Goal: Find specific page/section: Find specific page/section

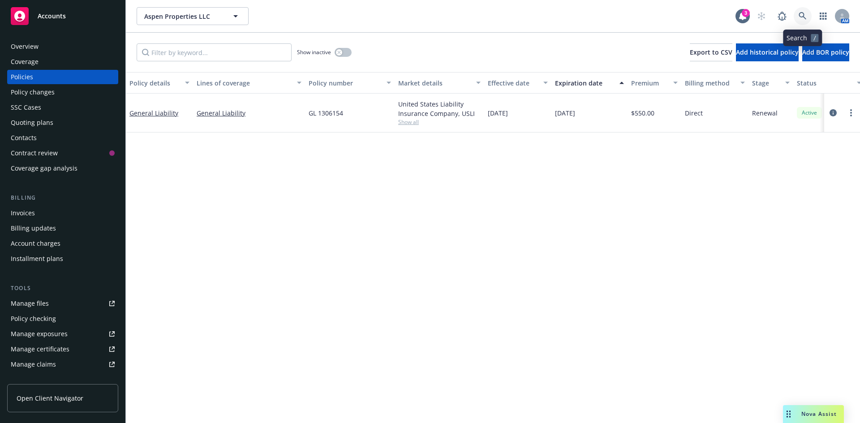
click at [803, 17] on icon at bounding box center [803, 16] width 8 height 8
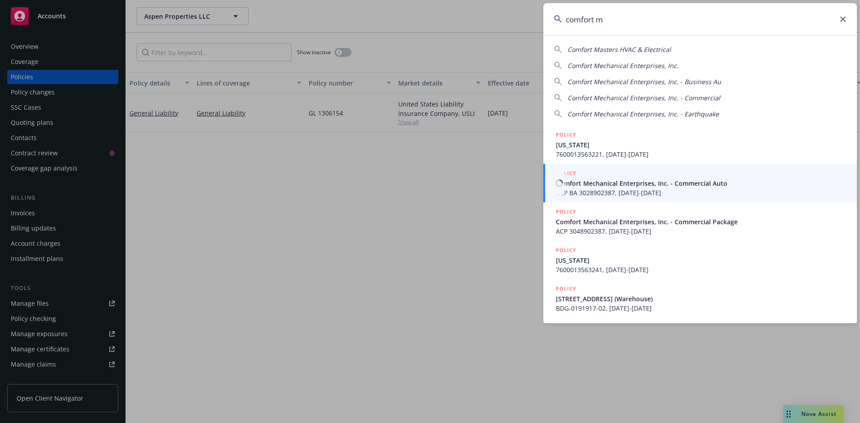
type input "comfort m"
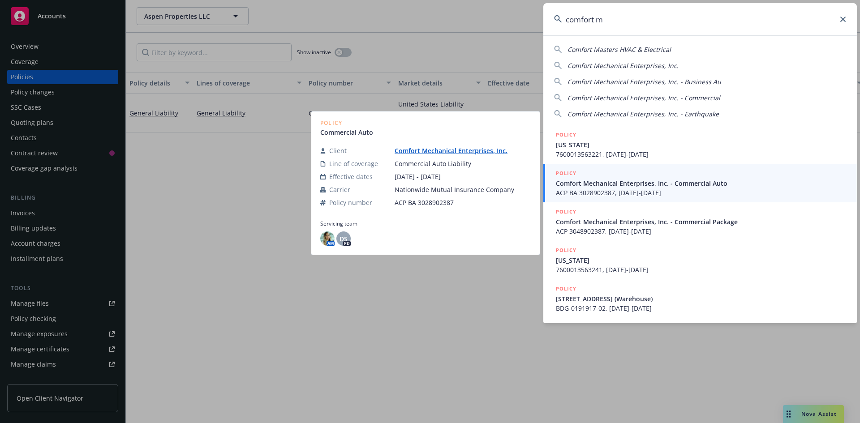
click at [619, 187] on span "Comfort Mechanical Enterprises, Inc. - Commercial Auto" at bounding box center [701, 183] width 290 height 9
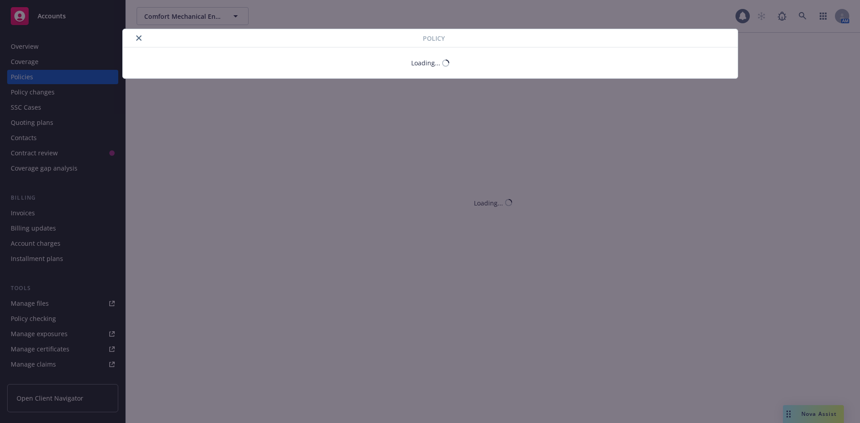
click at [57, 45] on div "Policy Loading..." at bounding box center [430, 211] width 860 height 423
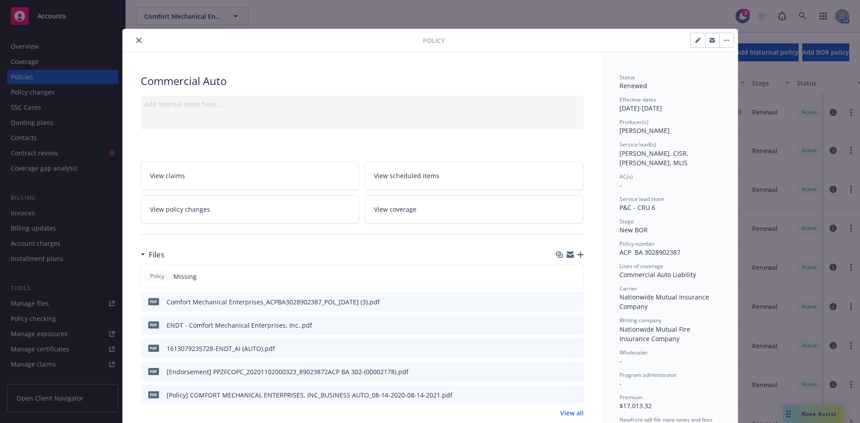
click at [136, 40] on icon "close" at bounding box center [138, 40] width 5 height 5
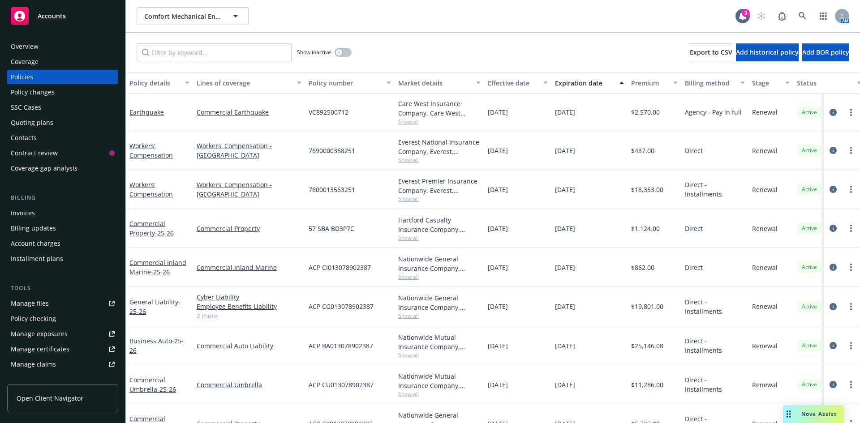
click at [73, 48] on div "Overview" at bounding box center [63, 46] width 104 height 14
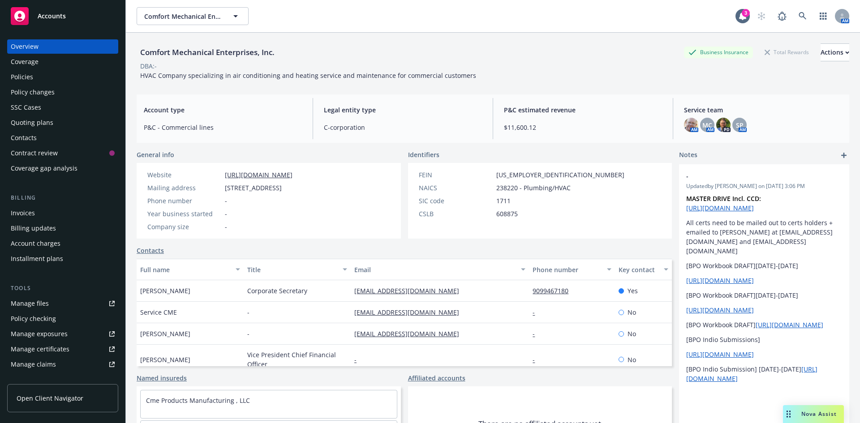
click at [64, 348] on div "Manage certificates" at bounding box center [40, 349] width 59 height 14
click at [799, 20] on icon at bounding box center [803, 16] width 8 height 8
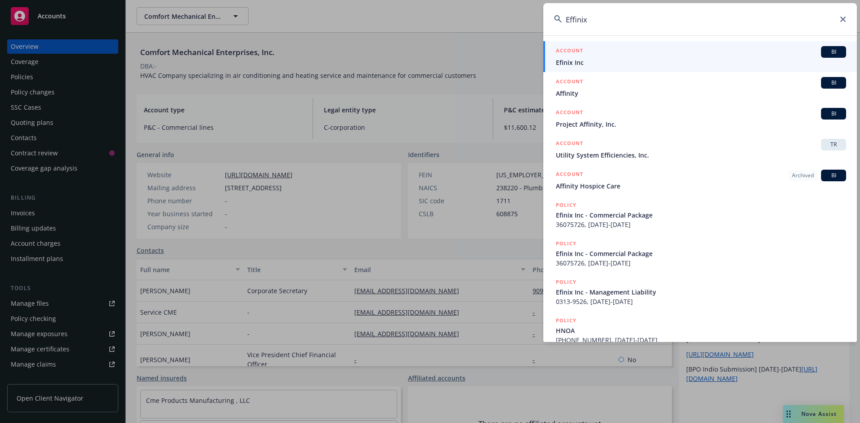
type input "Effinix"
click at [658, 70] on link "ACCOUNT BI Efinix Inc" at bounding box center [700, 56] width 314 height 31
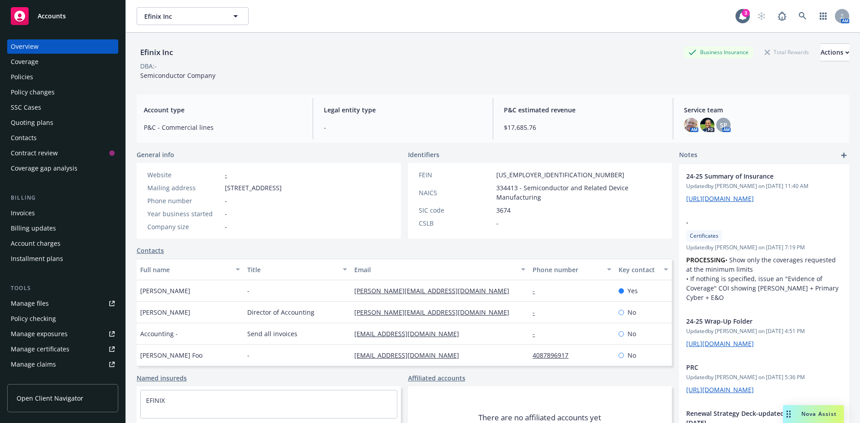
click at [25, 78] on div "Policies" at bounding box center [22, 77] width 22 height 14
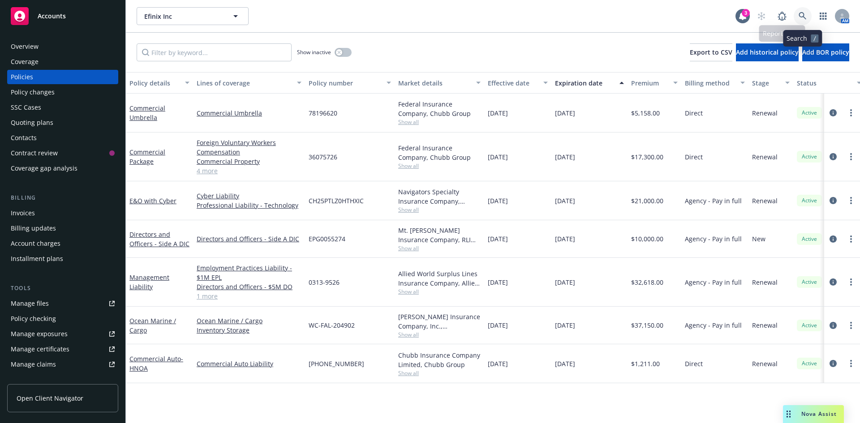
click at [804, 17] on icon at bounding box center [803, 16] width 8 height 8
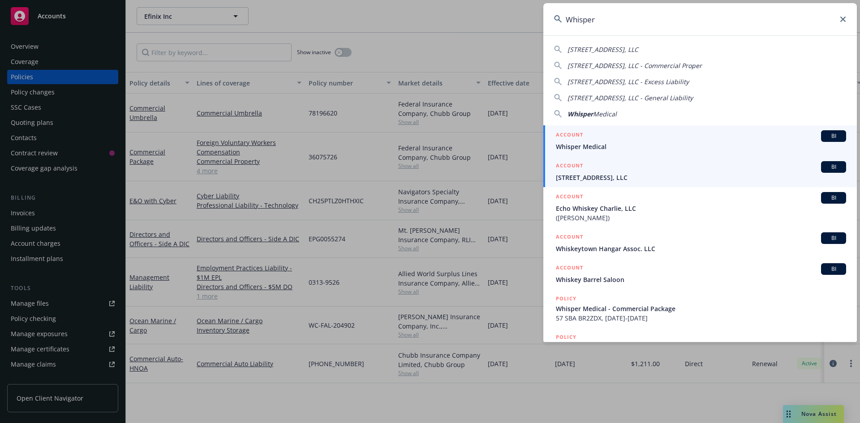
type input "Whisper"
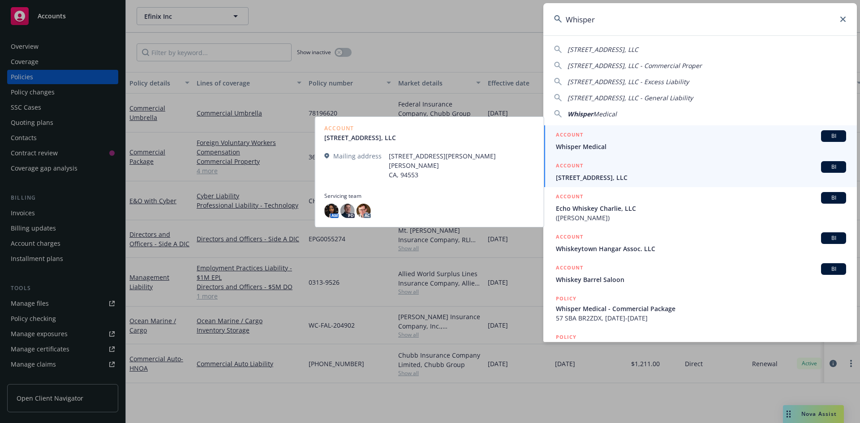
click at [615, 136] on div "ACCOUNT BI" at bounding box center [701, 136] width 290 height 12
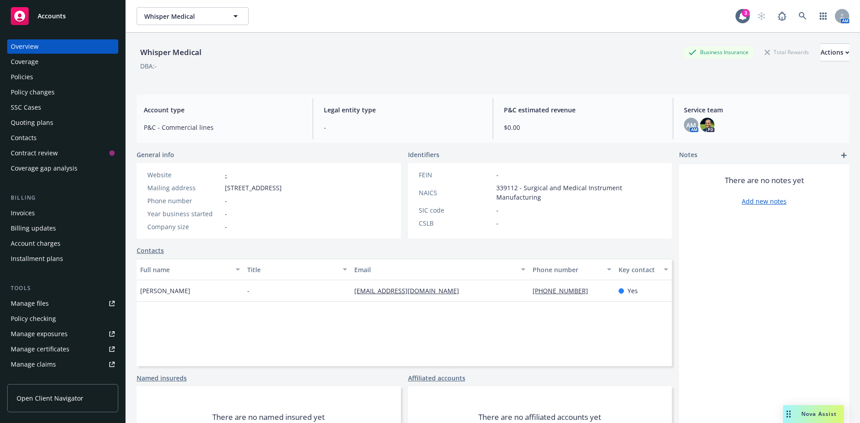
click at [61, 81] on div "Policies" at bounding box center [63, 77] width 104 height 14
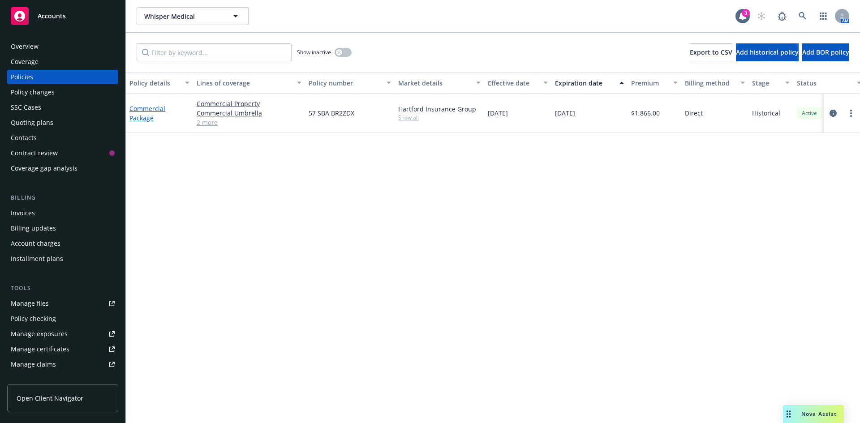
click at [149, 116] on link "Commercial Package" at bounding box center [147, 113] width 36 height 18
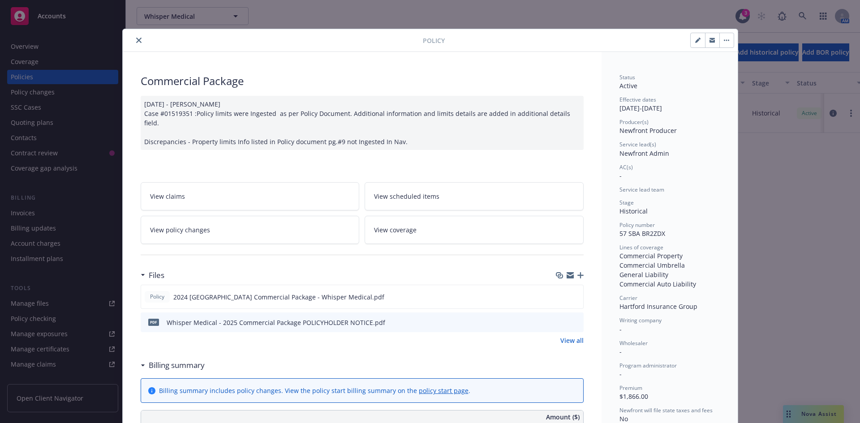
click at [800, 294] on div "Policy Commercial Package [DATE] - [PERSON_NAME] Case #01519351 :Policy limits …" at bounding box center [430, 211] width 860 height 423
click at [138, 41] on button "close" at bounding box center [138, 40] width 11 height 11
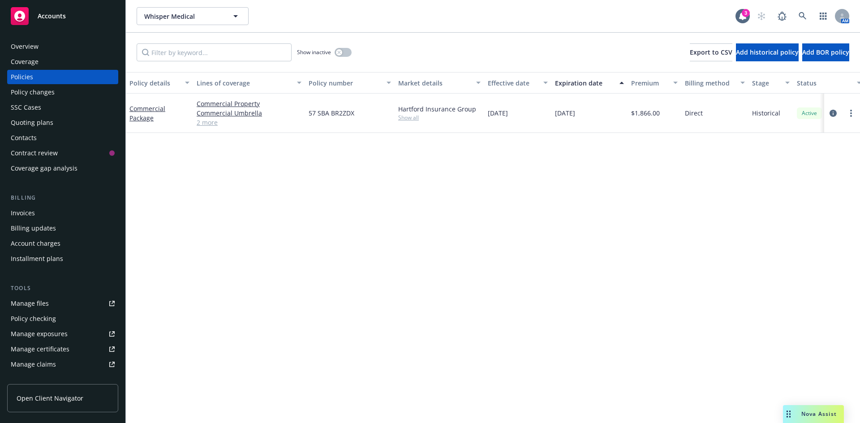
click at [73, 42] on div "Overview" at bounding box center [63, 46] width 104 height 14
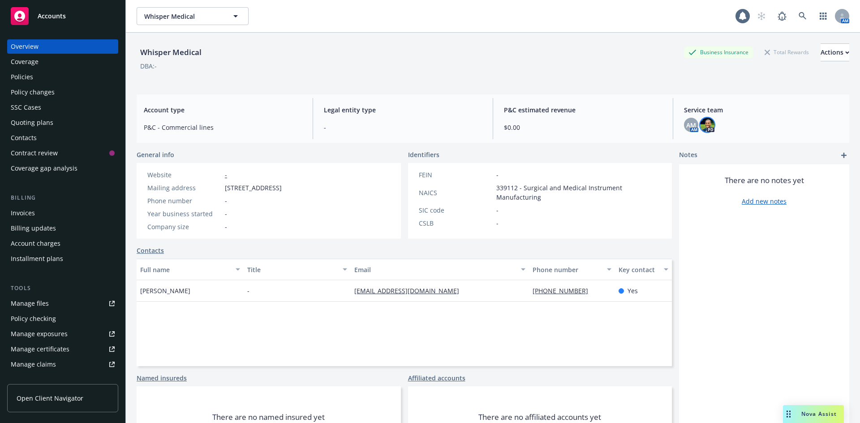
click at [700, 128] on img at bounding box center [707, 125] width 14 height 14
click at [686, 127] on span "AM" at bounding box center [691, 124] width 10 height 9
click at [722, 254] on div "There are no notes yet Add new notes" at bounding box center [764, 316] width 170 height 304
click at [499, 18] on div "Whisper Medical Whisper Medical" at bounding box center [436, 16] width 599 height 18
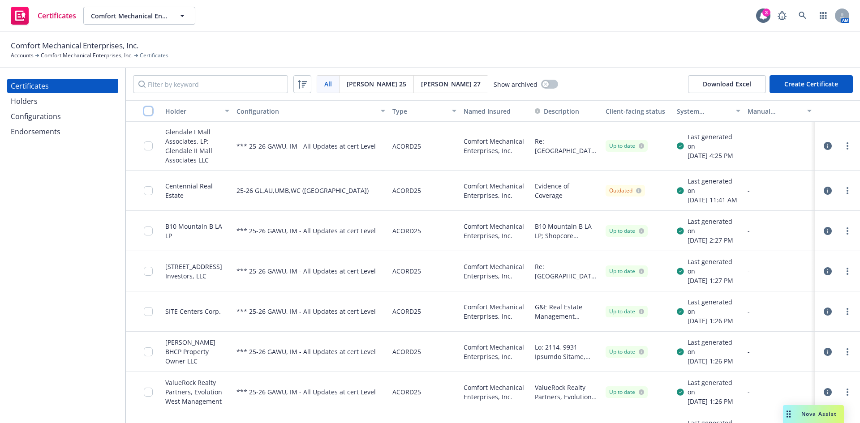
click at [147, 112] on input "checkbox" at bounding box center [148, 111] width 9 height 9
